Goal: Task Accomplishment & Management: Use online tool/utility

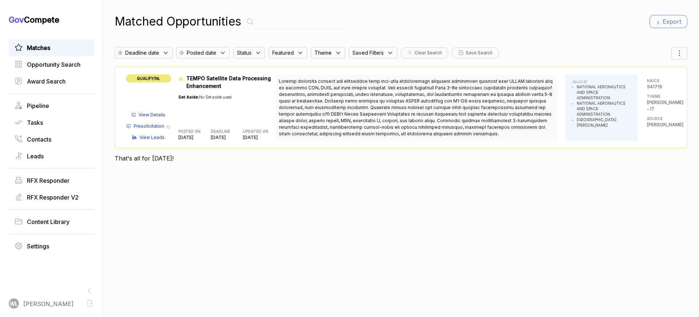
click at [154, 111] on span "View Details" at bounding box center [152, 114] width 27 height 7
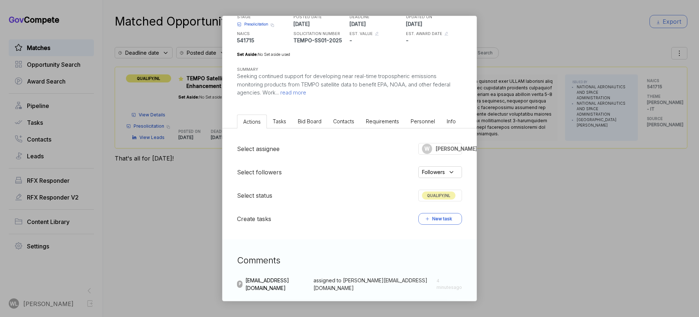
scroll to position [93, 0]
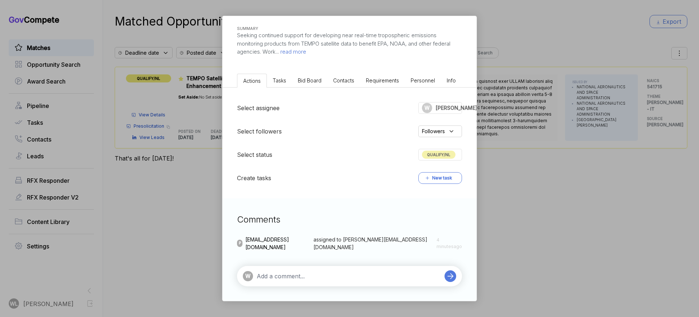
click at [431, 153] on span "QUALIFY/NL" at bounding box center [439, 154] width 34 height 8
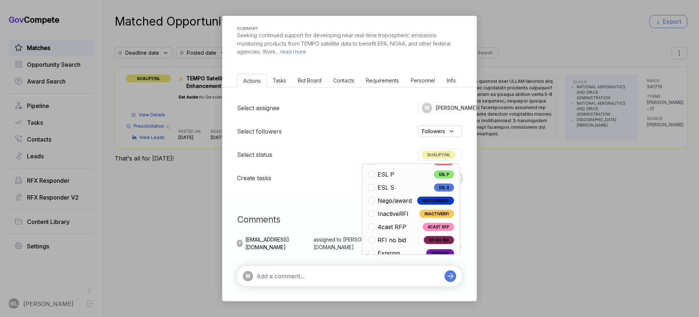
scroll to position [170, 0]
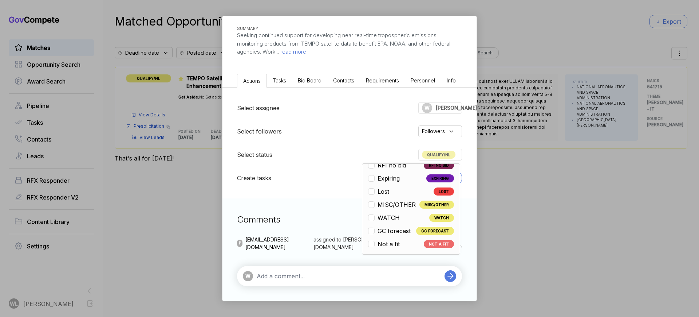
click at [385, 245] on span "Not a fit" at bounding box center [389, 243] width 22 height 9
checkbox input "false"
checkbox input "true"
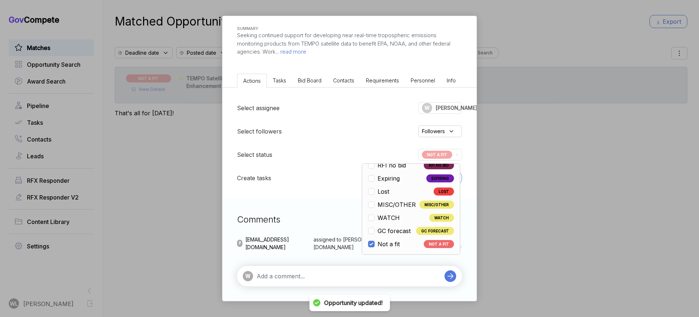
click at [370, 276] on textarea at bounding box center [349, 275] width 184 height 9
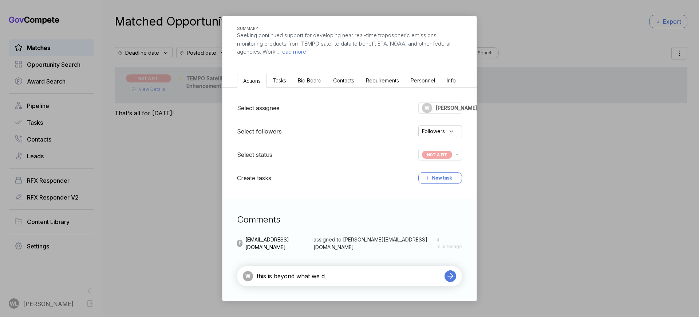
type textarea "this is beyond what we do"
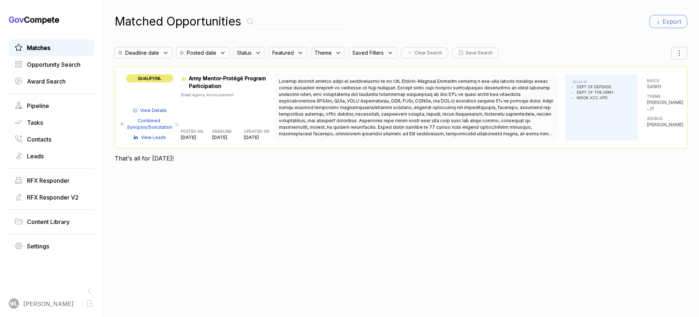
click at [152, 110] on span "View Details" at bounding box center [153, 110] width 27 height 7
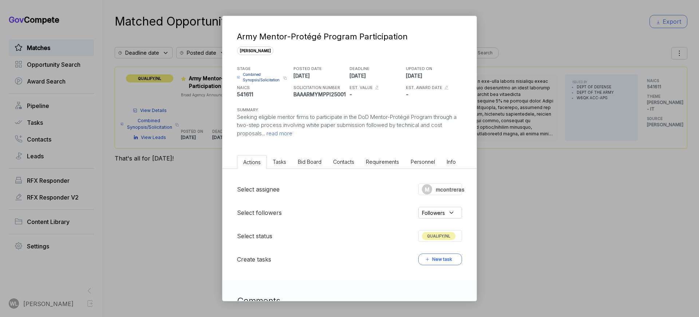
click at [290, 133] on span "read more" at bounding box center [278, 133] width 27 height 7
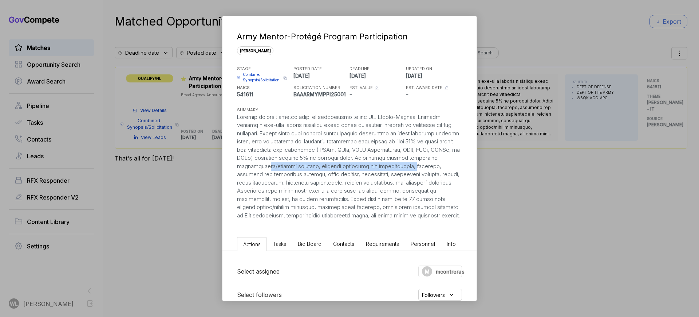
drag, startPoint x: 267, startPoint y: 169, endPoint x: 417, endPoint y: 169, distance: 149.3
click at [417, 169] on div at bounding box center [349, 166] width 225 height 107
click at [252, 172] on div at bounding box center [349, 166] width 225 height 107
click at [346, 173] on div at bounding box center [349, 166] width 225 height 107
click at [252, 76] on span "Combined Synopsis/Solicitation" at bounding box center [262, 77] width 38 height 11
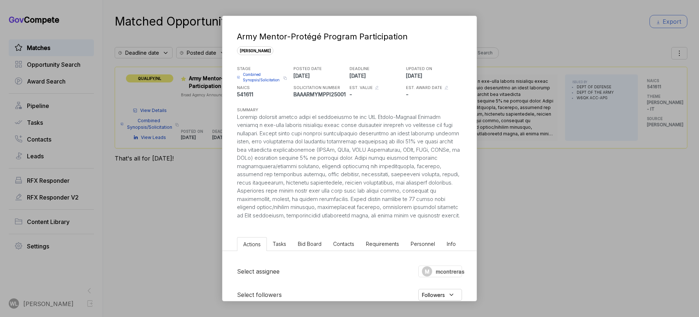
click at [287, 240] on li "Tasks" at bounding box center [279, 243] width 25 height 13
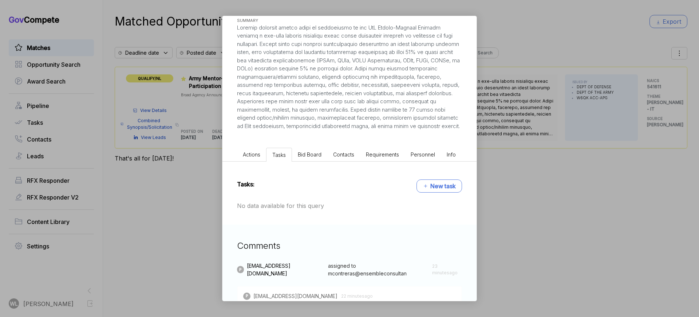
scroll to position [156, 0]
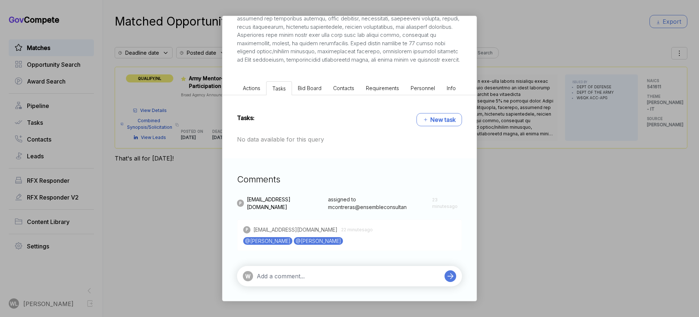
click at [305, 90] on span "Bid Board" at bounding box center [310, 88] width 24 height 6
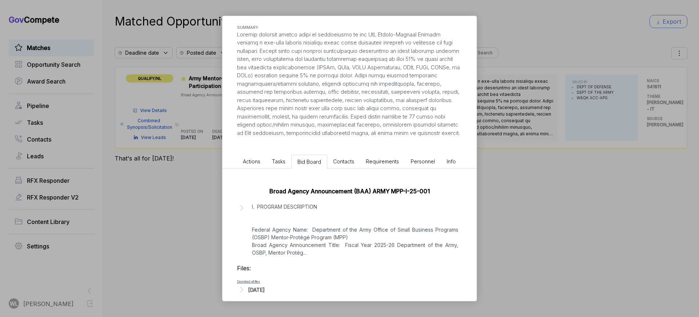
scroll to position [90, 0]
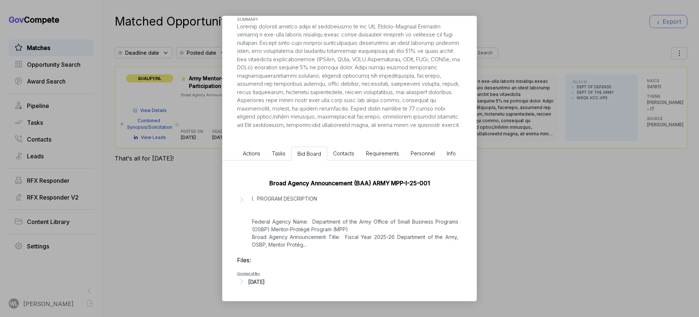
click at [258, 282] on div "Aug 8, 2025" at bounding box center [256, 282] width 16 height 8
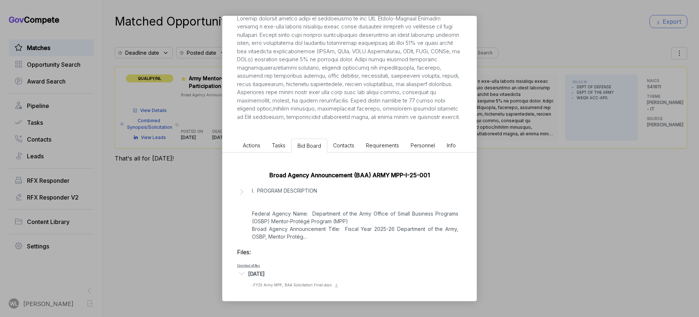
scroll to position [100, 0]
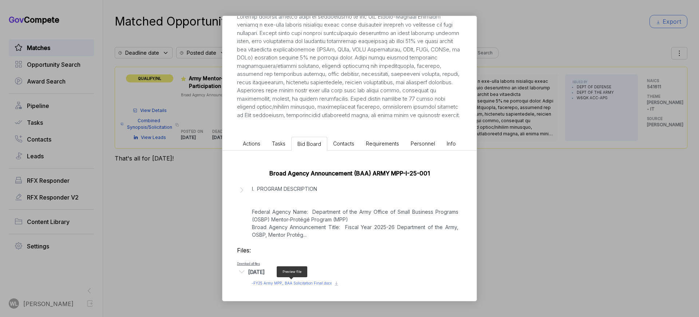
click at [299, 282] on span "- FY25 Army MPP_ BAA Solicitation Final.docx" at bounding box center [292, 282] width 80 height 4
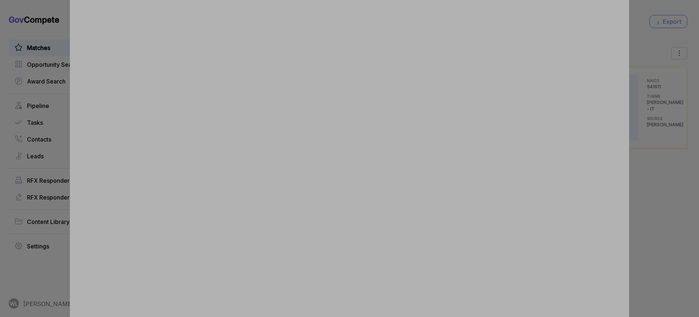
click at [50, 79] on div at bounding box center [349, 158] width 699 height 317
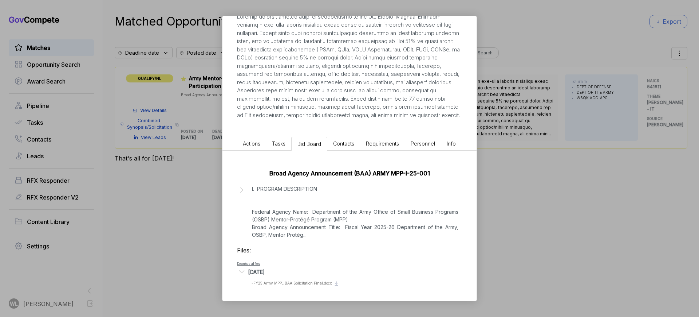
click at [251, 146] on span "Actions" at bounding box center [251, 143] width 17 height 6
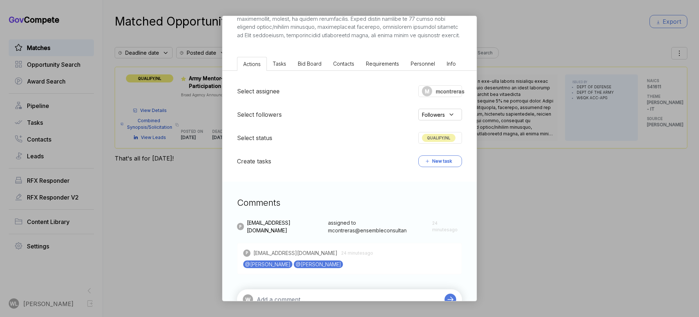
scroll to position [203, 0]
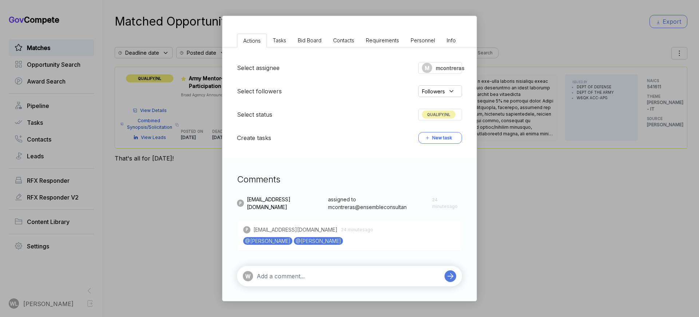
click at [291, 270] on div "W" at bounding box center [349, 276] width 225 height 20
click at [291, 271] on textarea at bounding box center [349, 275] width 184 height 9
type textarea "I'm not sure we currently have a good prime to go enter into the MPP with for t…"
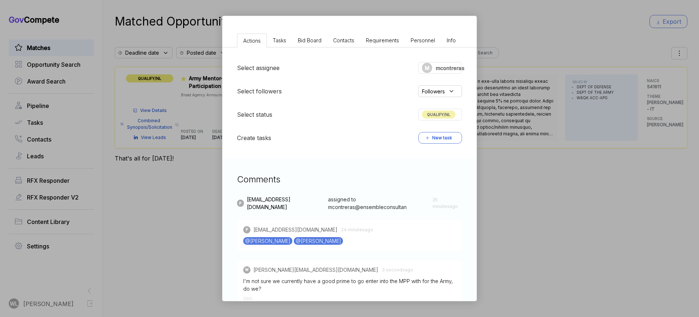
click at [693, 283] on div "Army Mentor-Protégé Program Participation sam STAGE Combined Synopsis/Solicitat…" at bounding box center [349, 158] width 699 height 317
